Goal: Task Accomplishment & Management: Use online tool/utility

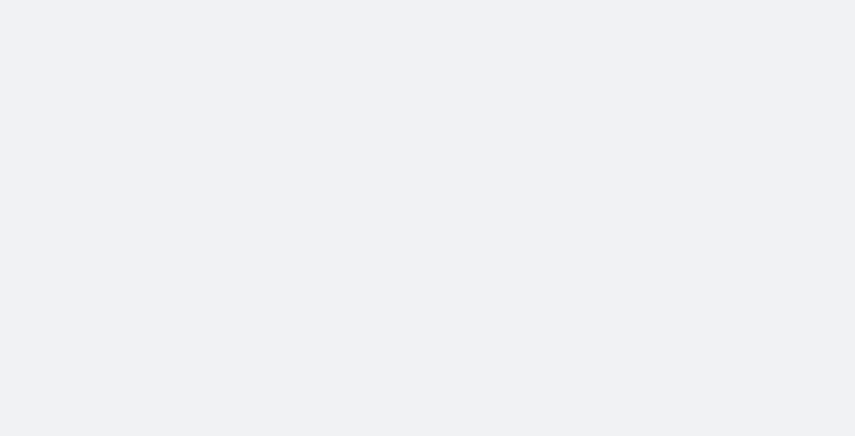
click at [288, 198] on body at bounding box center [427, 218] width 855 height 436
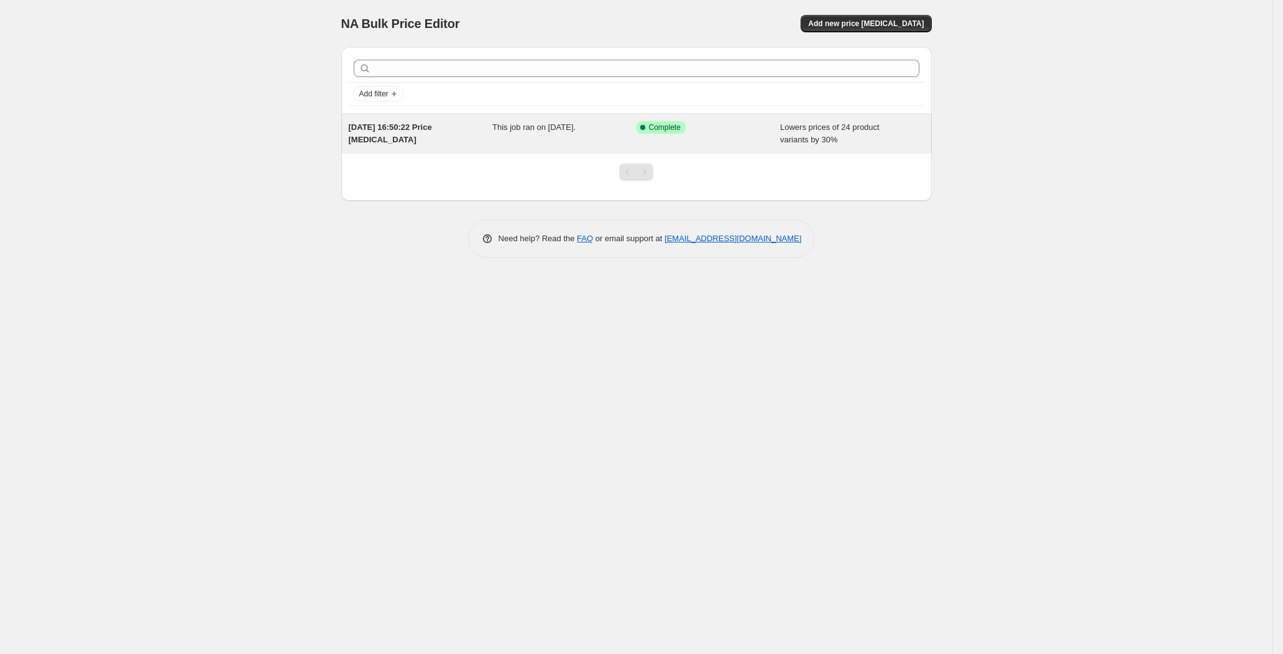
click at [560, 147] on div "[DATE] 16:50:22 Price [MEDICAL_DATA] This job ran on [DATE]. Success Complete C…" at bounding box center [636, 134] width 590 height 40
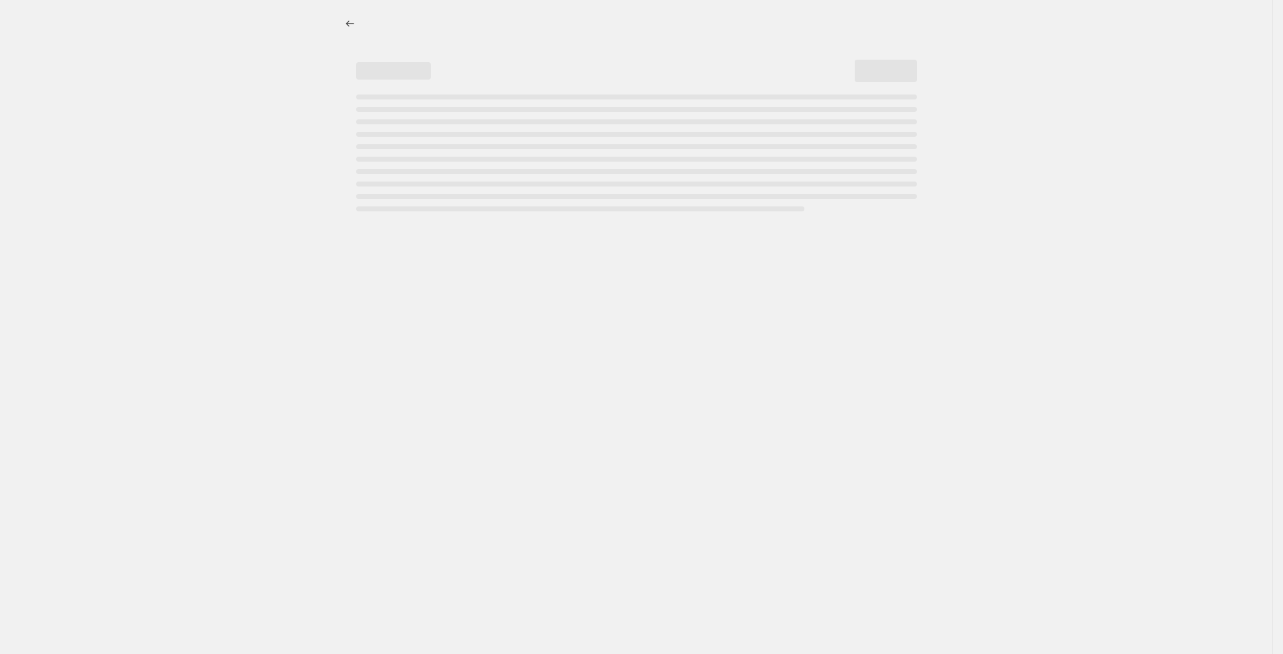
select select "percentage"
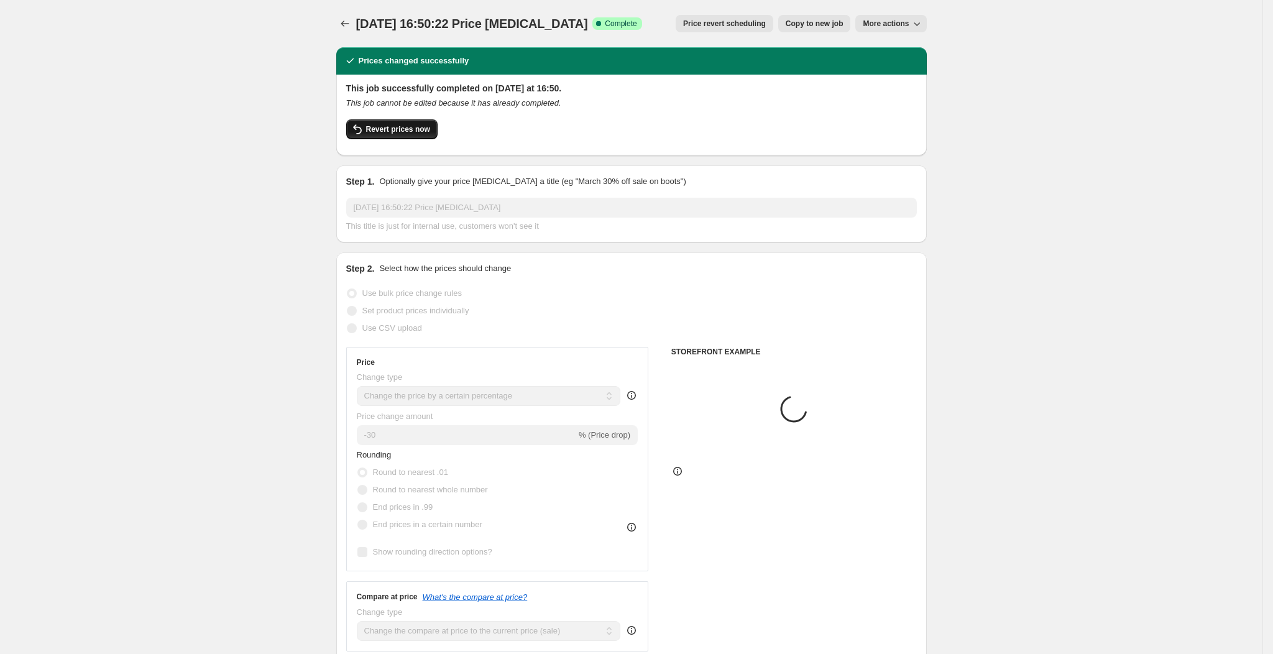
click at [418, 121] on button "Revert prices now" at bounding box center [391, 129] width 91 height 20
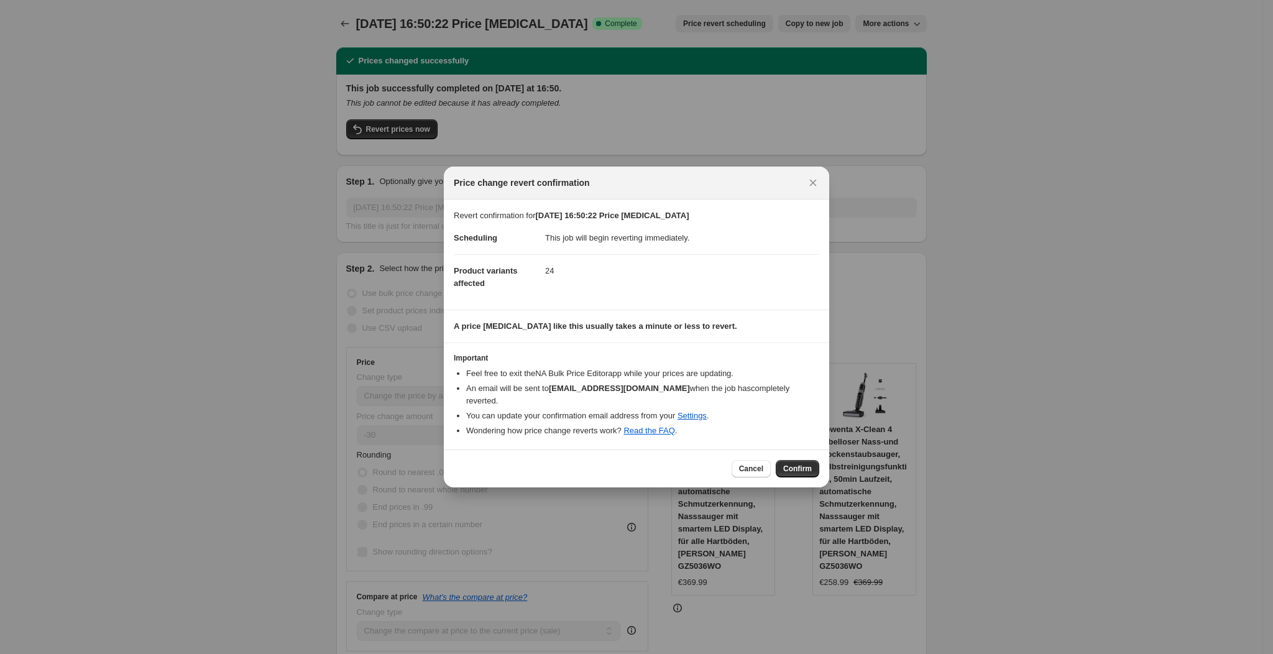
click at [804, 464] on span "Confirm" at bounding box center [797, 469] width 29 height 10
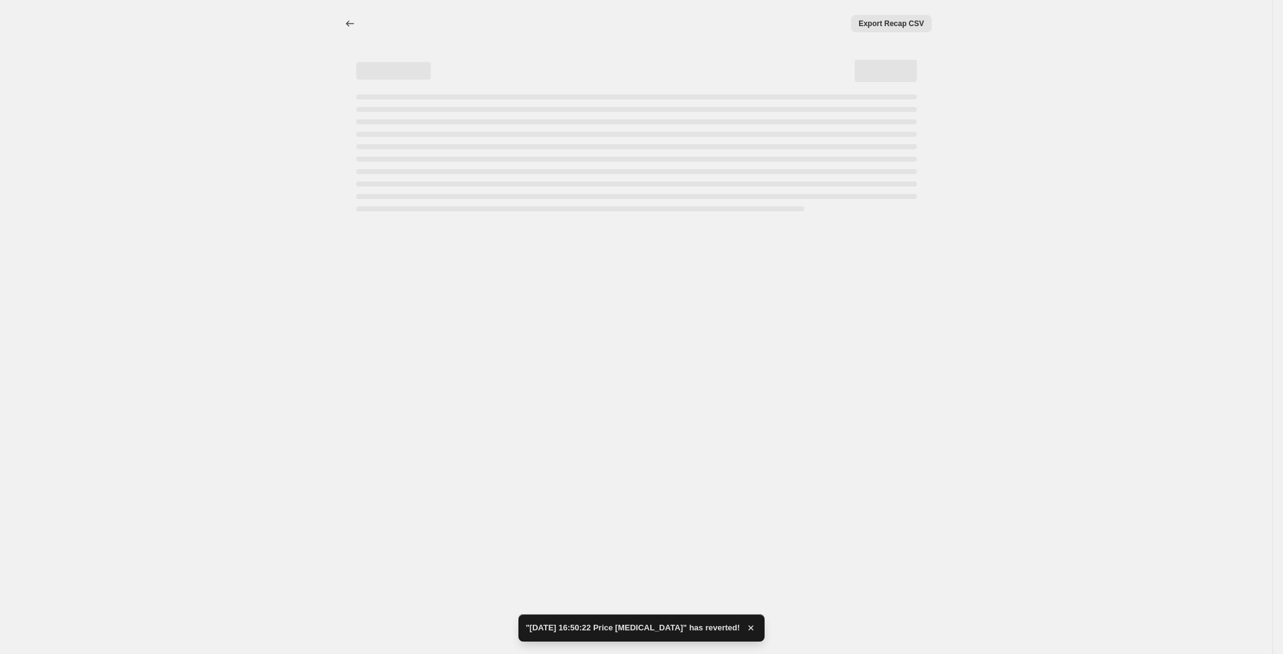
select select "percentage"
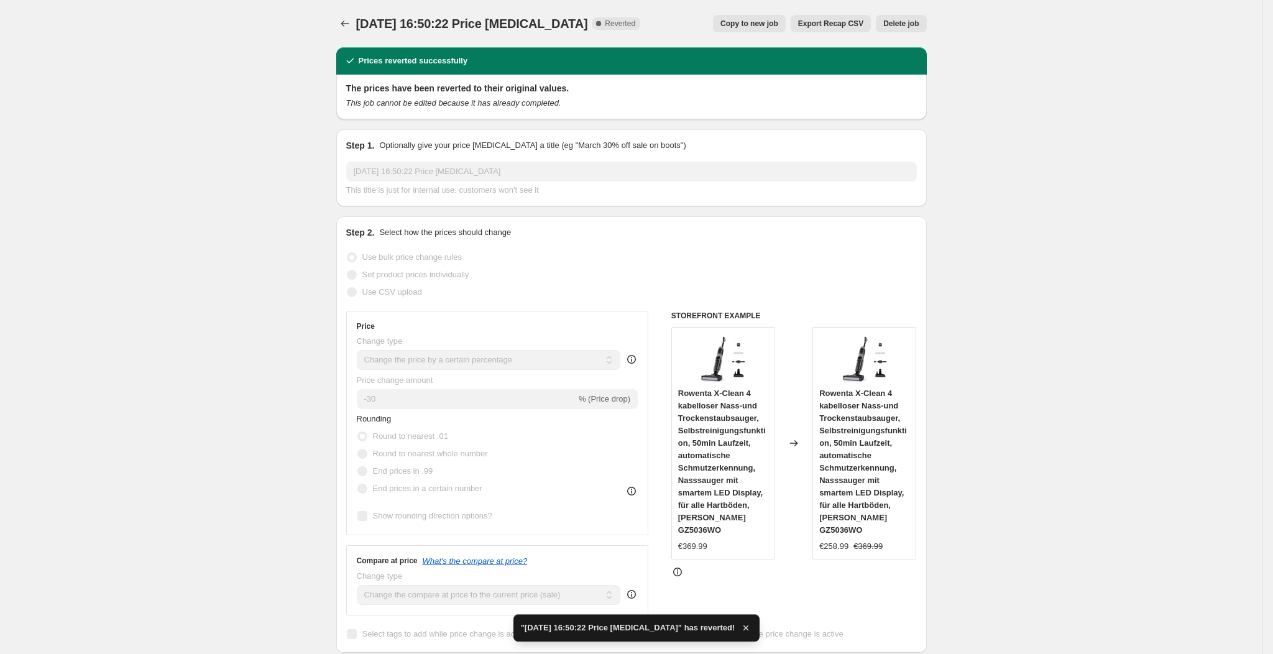
click at [909, 20] on span "Delete job" at bounding box center [900, 24] width 35 height 10
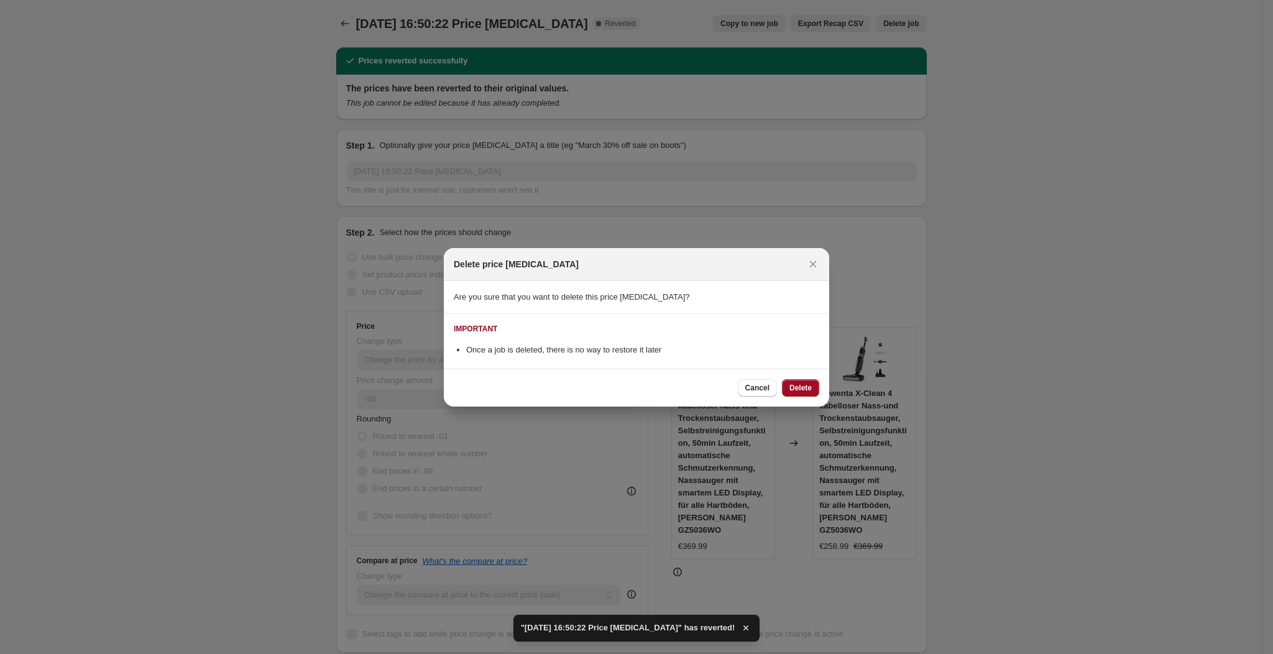
click at [797, 386] on span "Delete" at bounding box center [800, 388] width 22 height 10
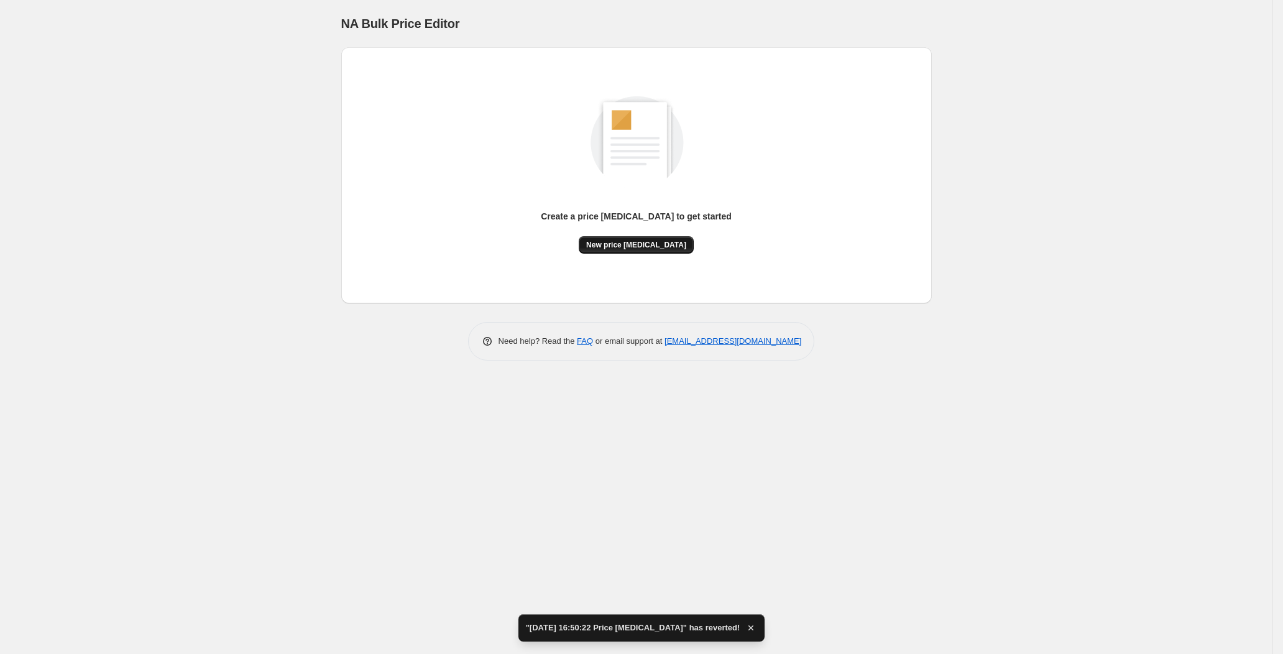
click at [662, 253] on button "New price change job" at bounding box center [636, 244] width 115 height 17
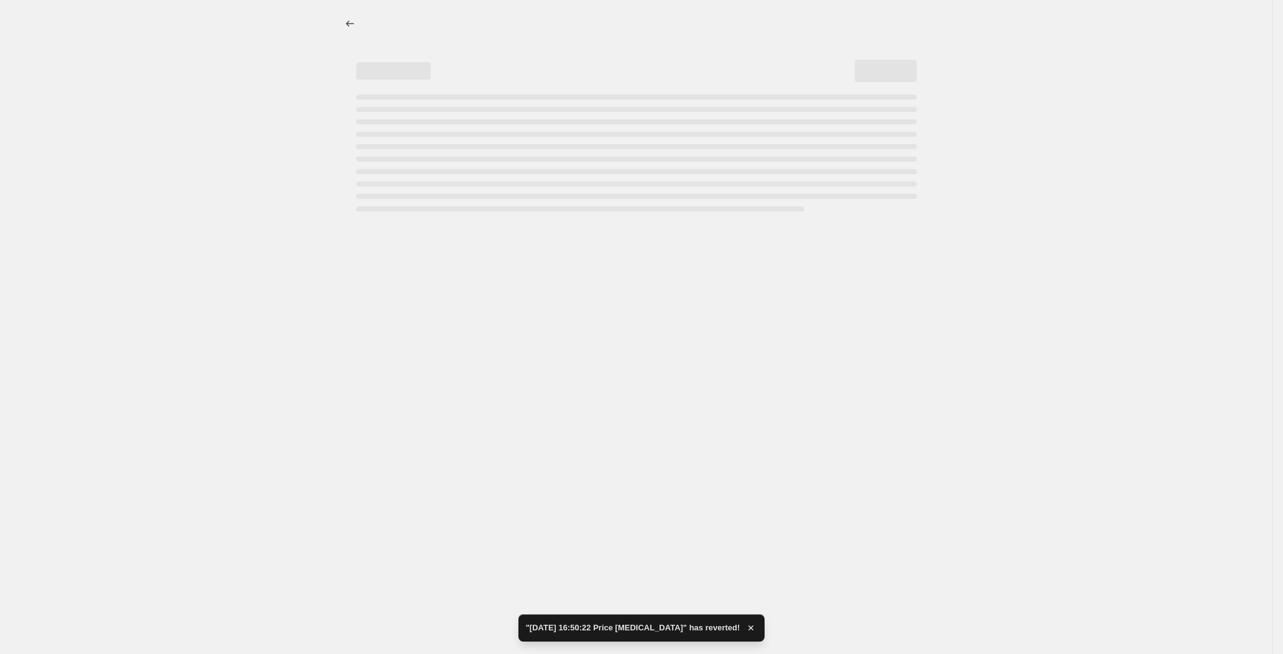
select select "percentage"
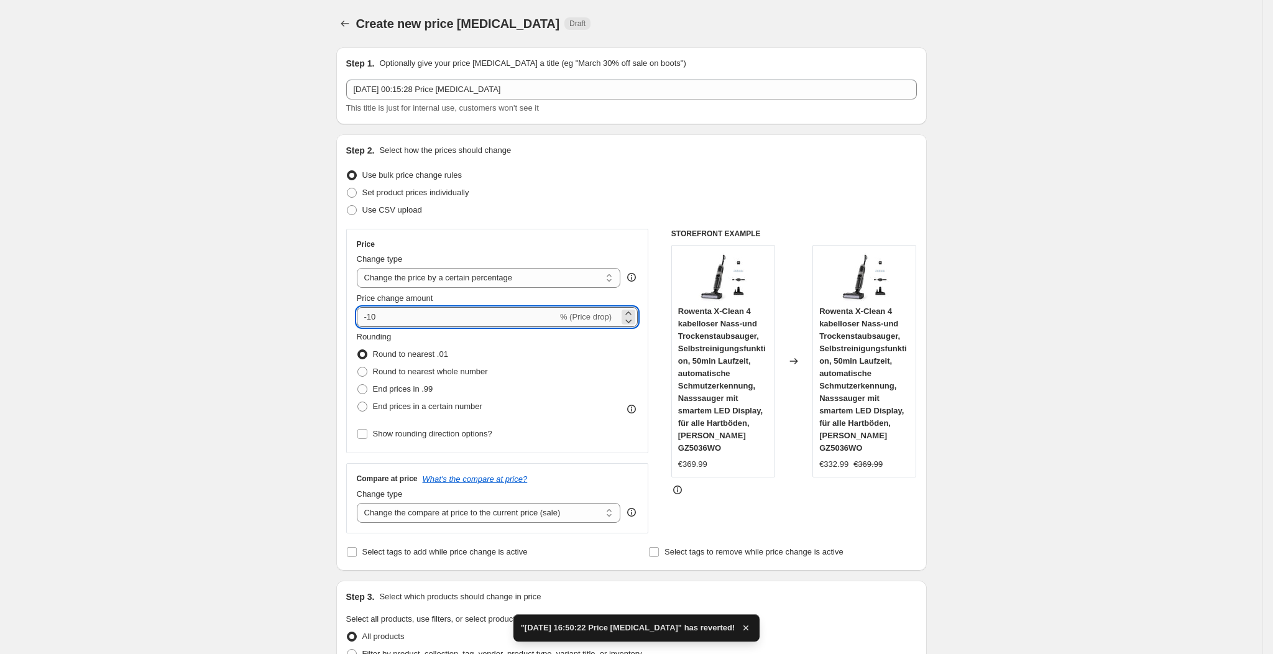
click at [408, 322] on input "-10" at bounding box center [457, 317] width 201 height 20
type input "-1"
type input "-25"
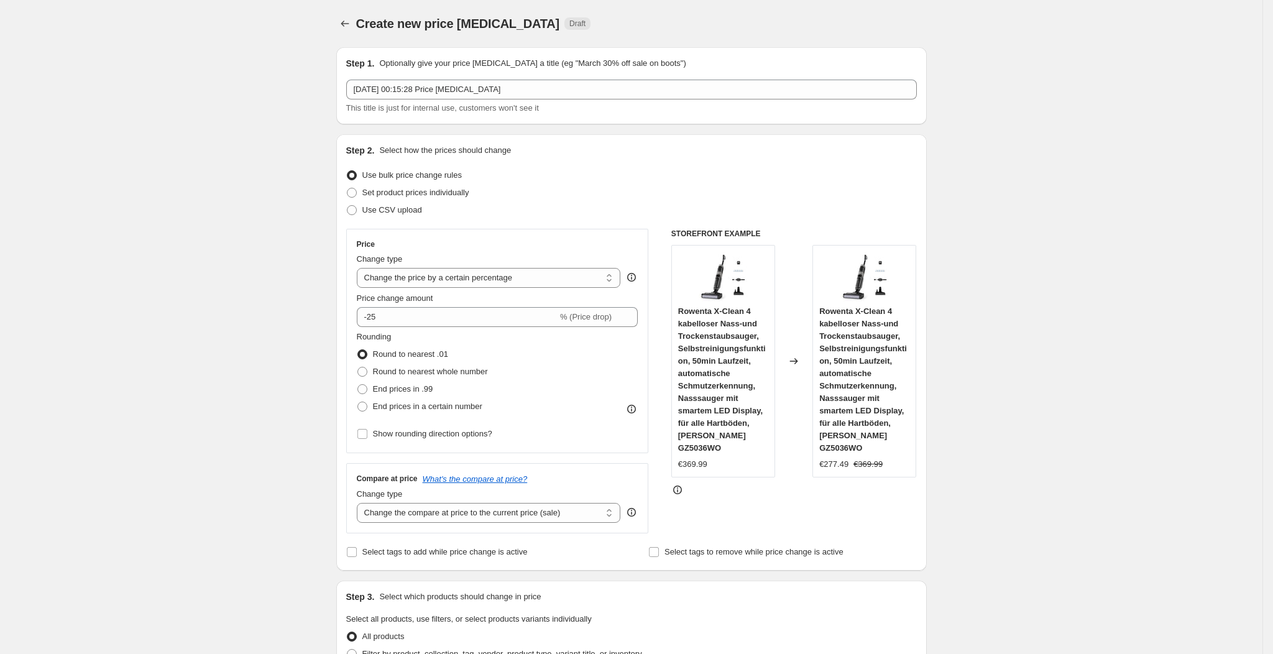
click at [675, 186] on div "Set product prices individually" at bounding box center [631, 192] width 570 height 17
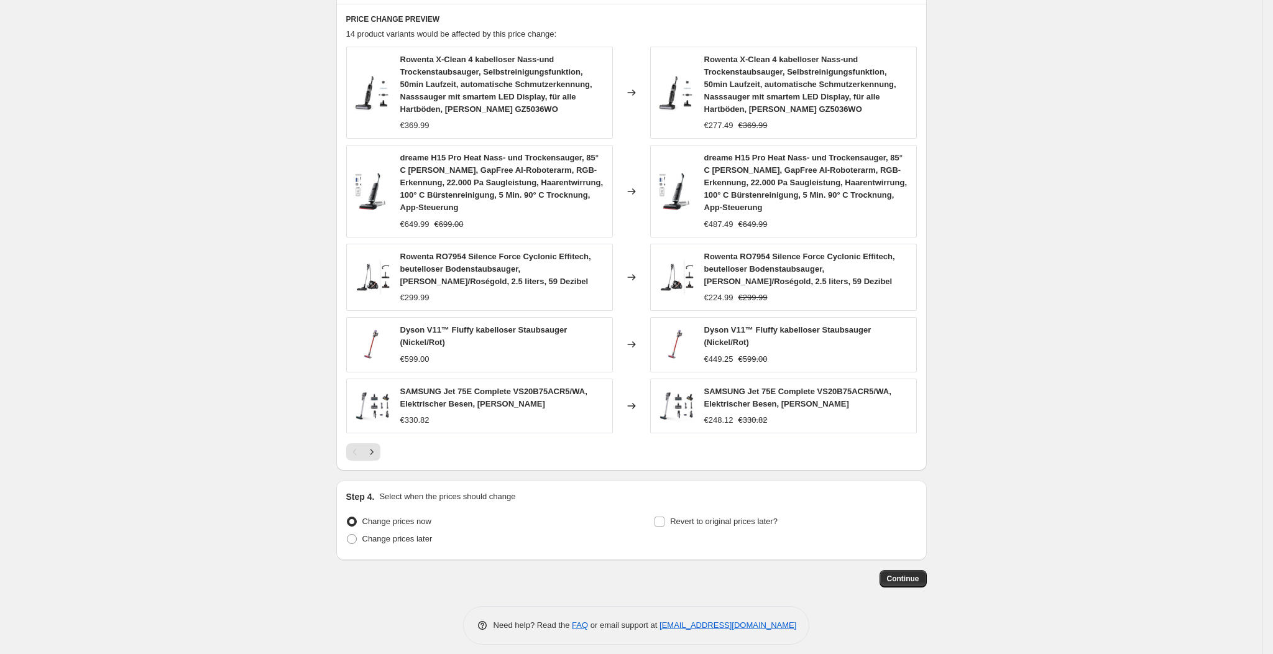
scroll to position [698, 0]
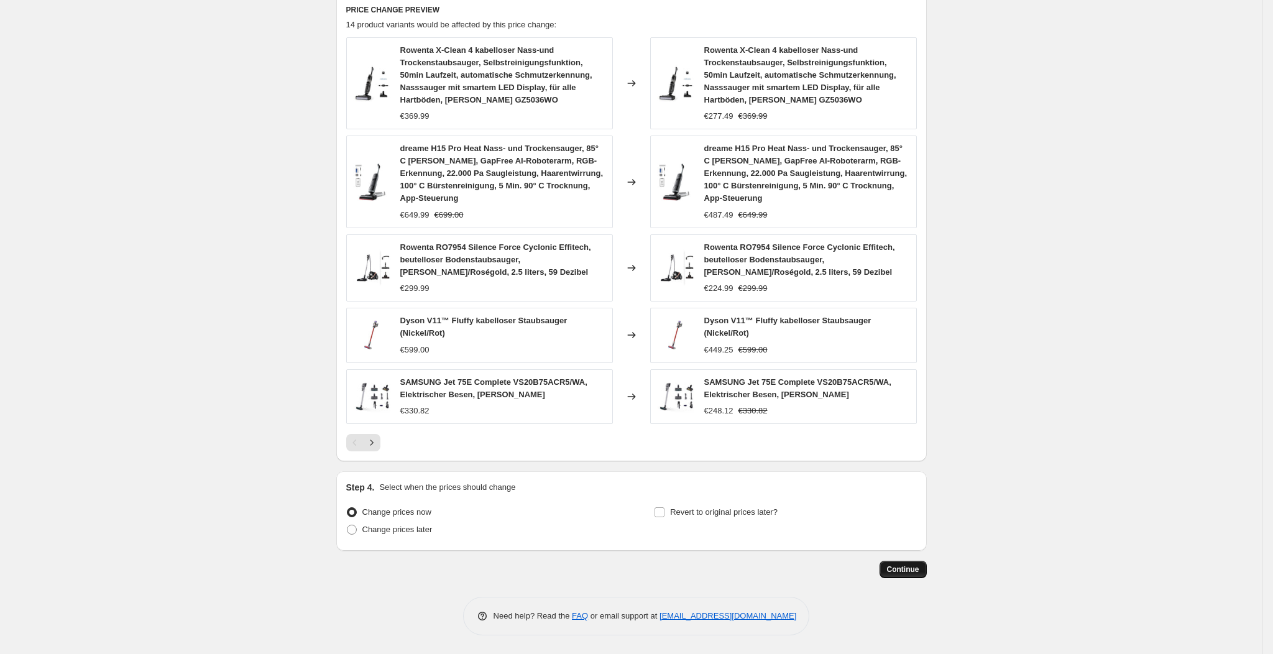
click at [918, 561] on button "Continue" at bounding box center [902, 568] width 47 height 17
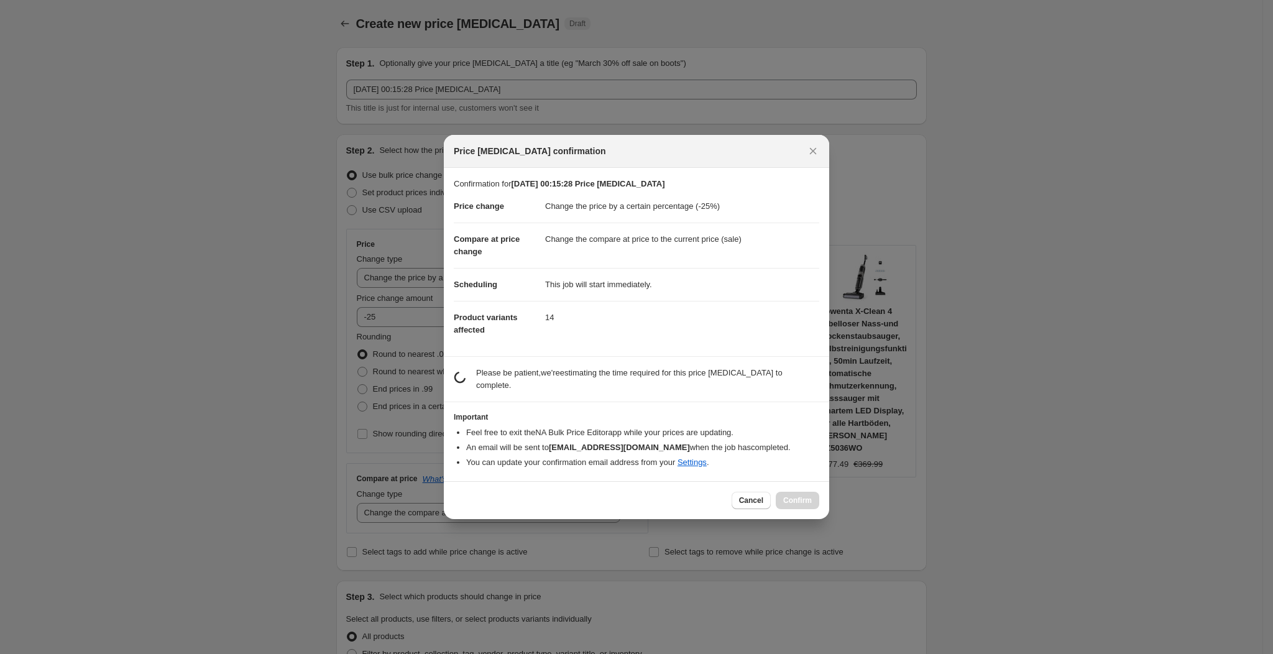
scroll to position [0, 0]
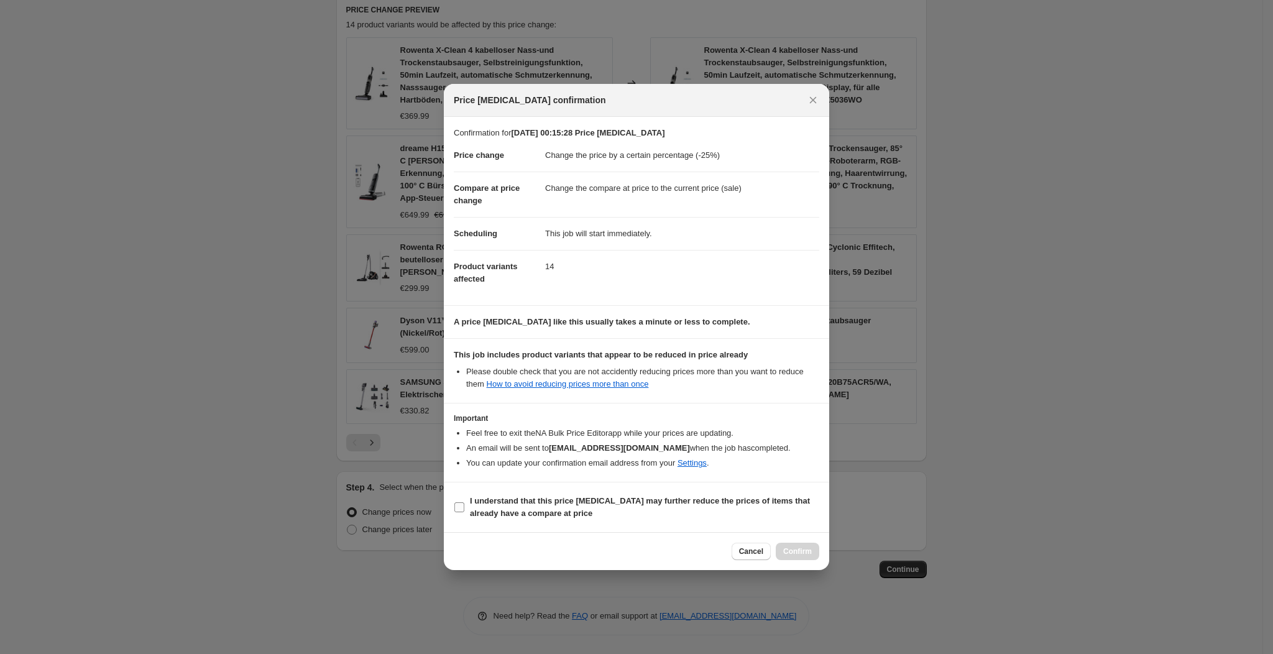
drag, startPoint x: 767, startPoint y: 503, endPoint x: 772, endPoint y: 509, distance: 8.4
click at [766, 499] on b "I understand that this price change job may further reduce the prices of items …" at bounding box center [640, 507] width 340 height 22
click at [464, 502] on input "I understand that this price change job may further reduce the prices of items …" at bounding box center [459, 507] width 10 height 10
checkbox input "true"
click at [814, 560] on div "Cancel Confirm" at bounding box center [636, 551] width 385 height 38
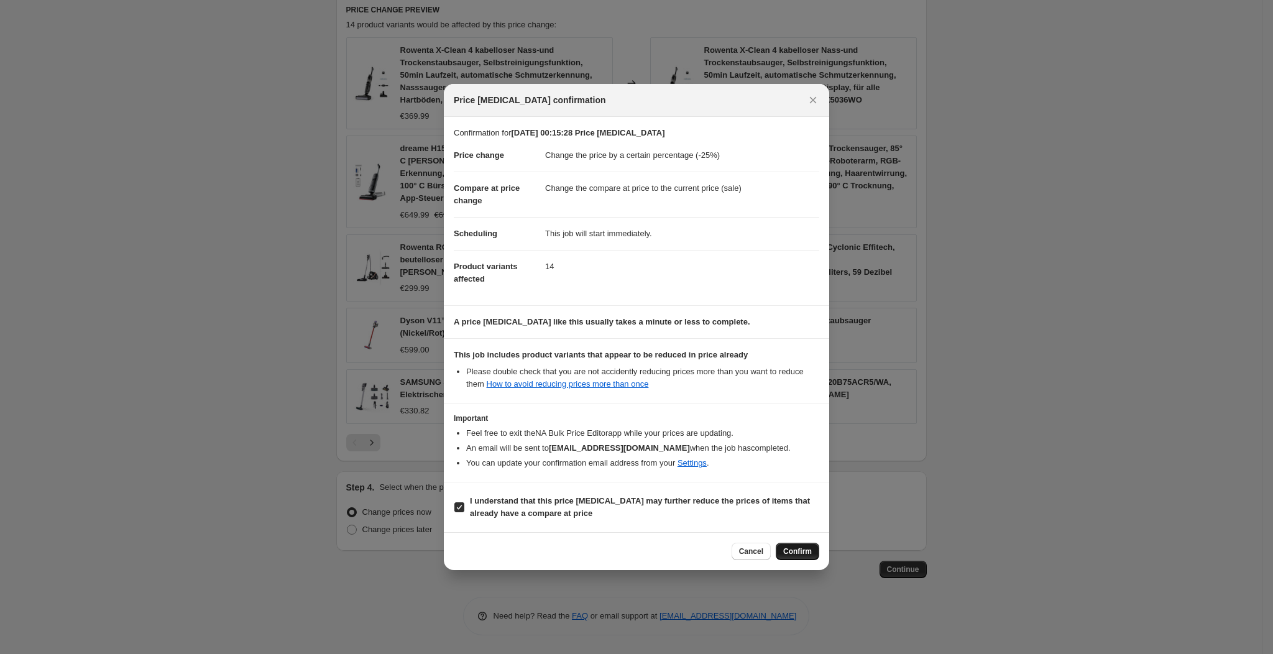
click at [807, 555] on span "Confirm" at bounding box center [797, 551] width 29 height 10
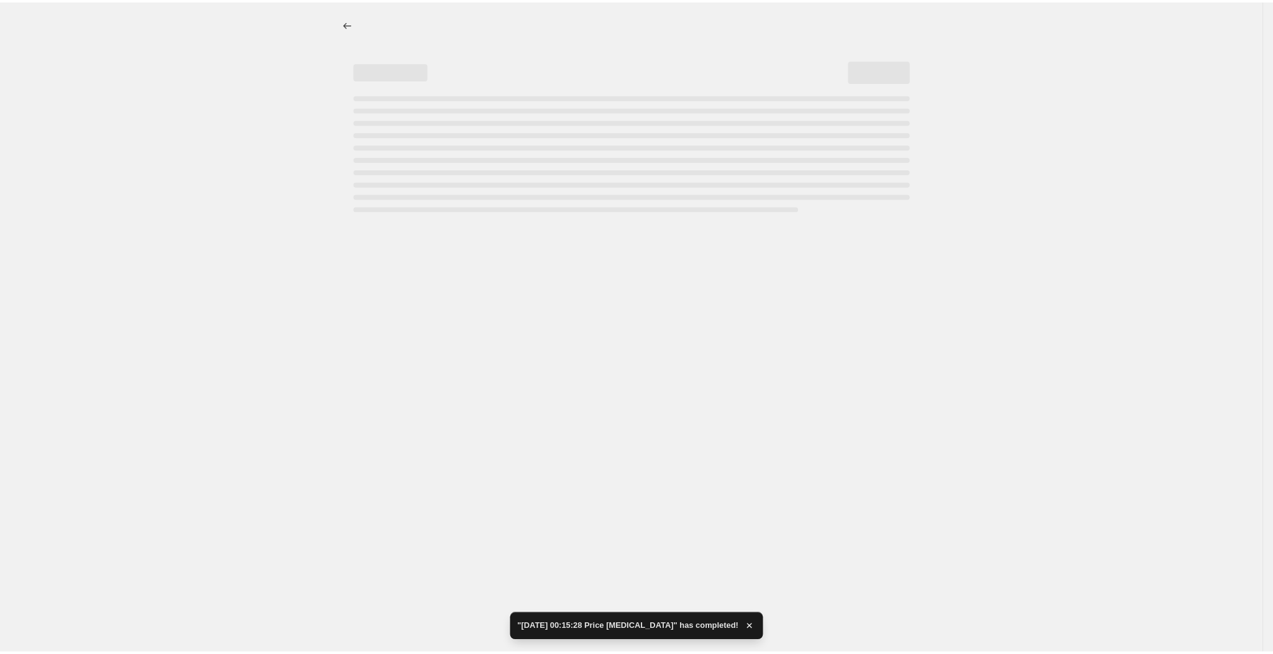
select select "percentage"
